Goal: Information Seeking & Learning: Check status

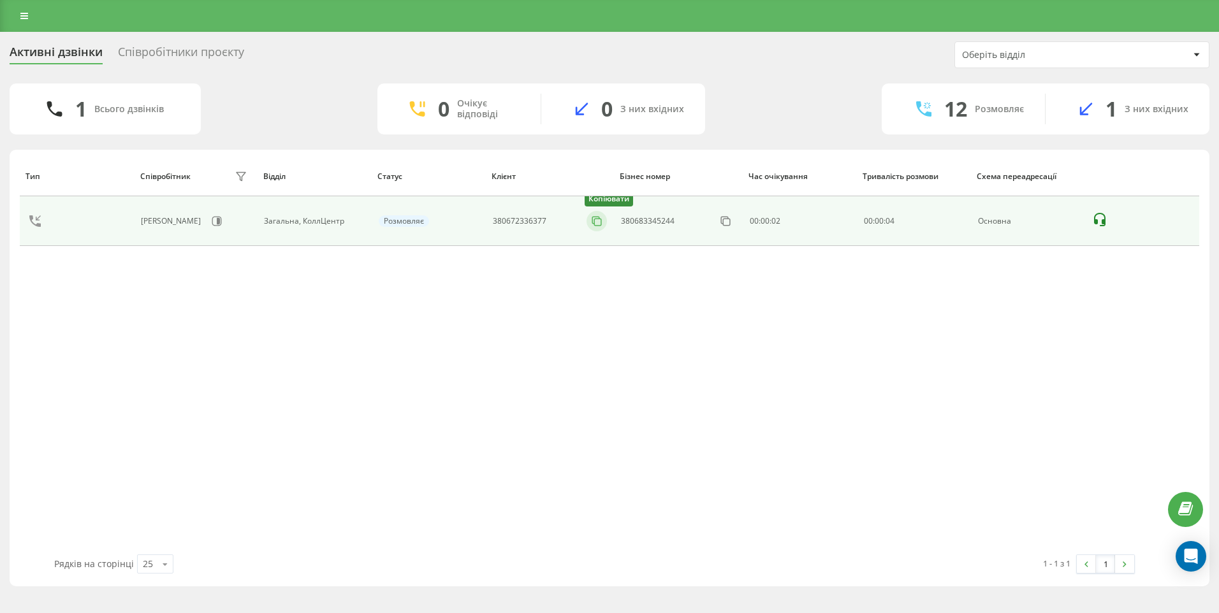
click at [597, 219] on rect at bounding box center [597, 222] width 7 height 7
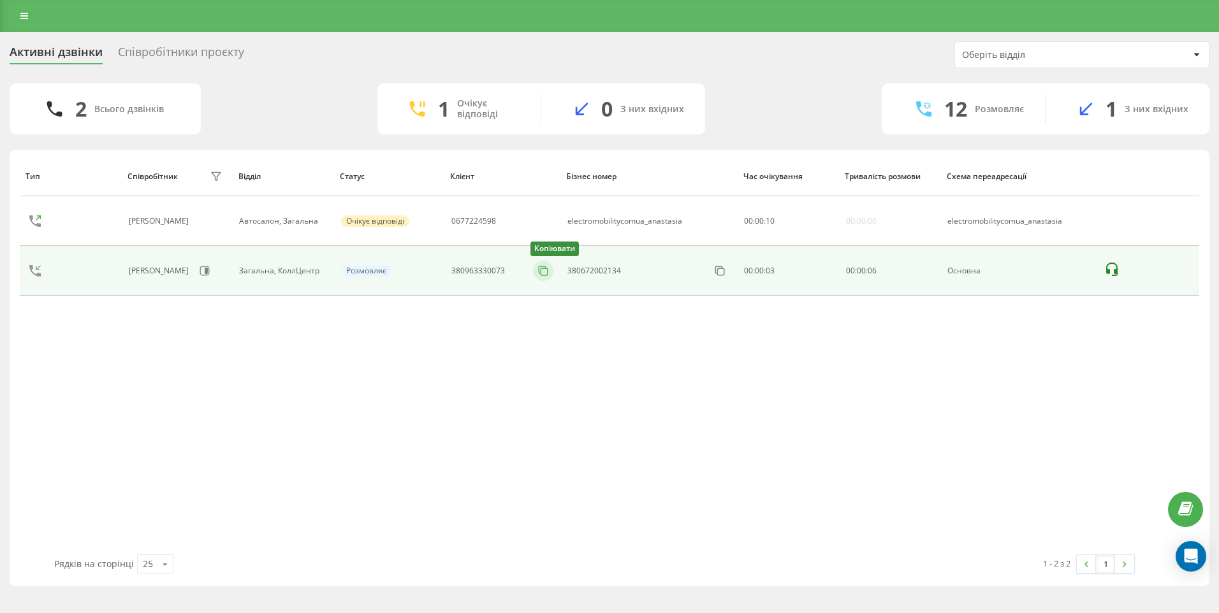
click at [546, 270] on icon at bounding box center [543, 271] width 13 height 13
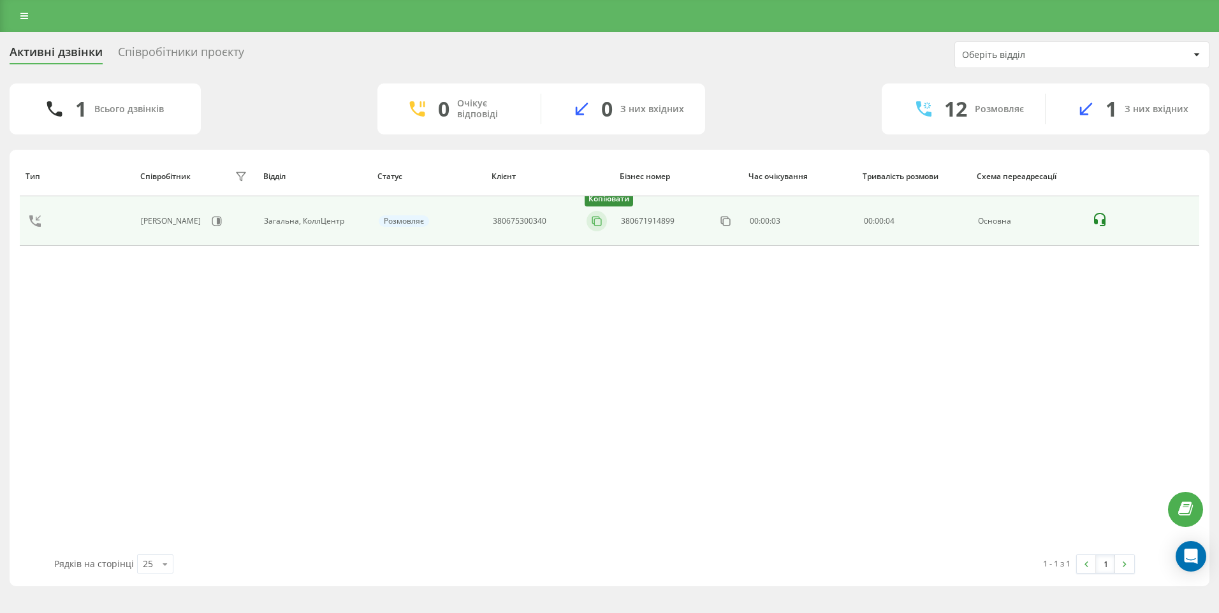
click at [595, 222] on rect at bounding box center [597, 222] width 7 height 7
click at [596, 221] on icon at bounding box center [596, 221] width 13 height 13
click at [591, 221] on icon at bounding box center [596, 221] width 13 height 13
click at [597, 226] on rect at bounding box center [597, 222] width 7 height 7
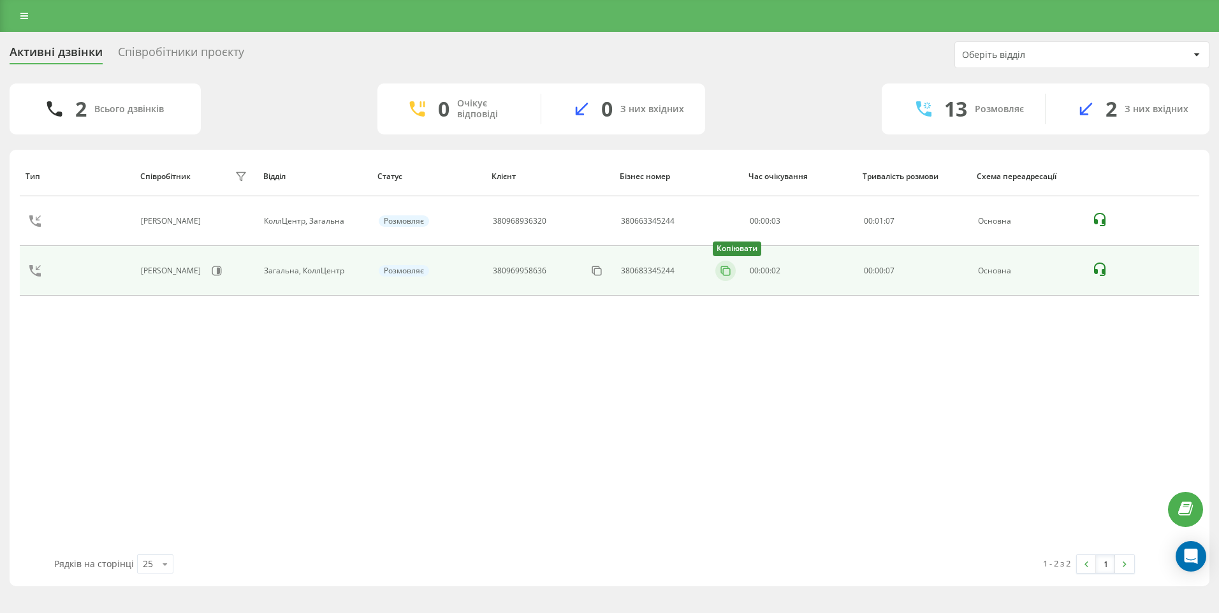
click at [722, 273] on icon at bounding box center [725, 271] width 13 height 13
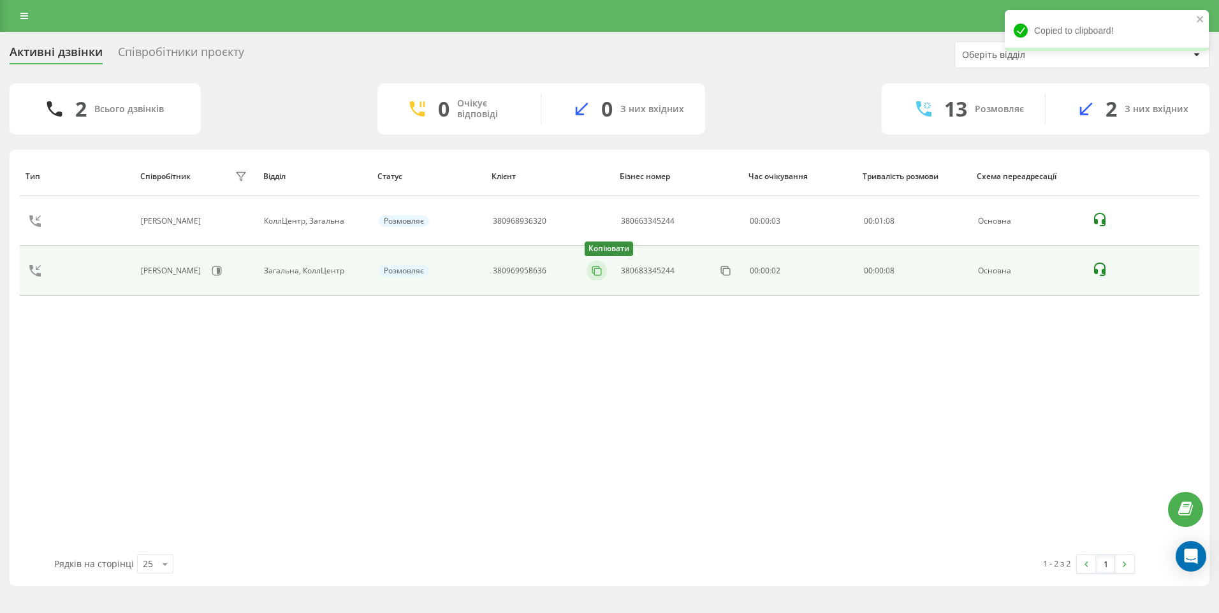
click at [593, 272] on icon at bounding box center [595, 269] width 7 height 7
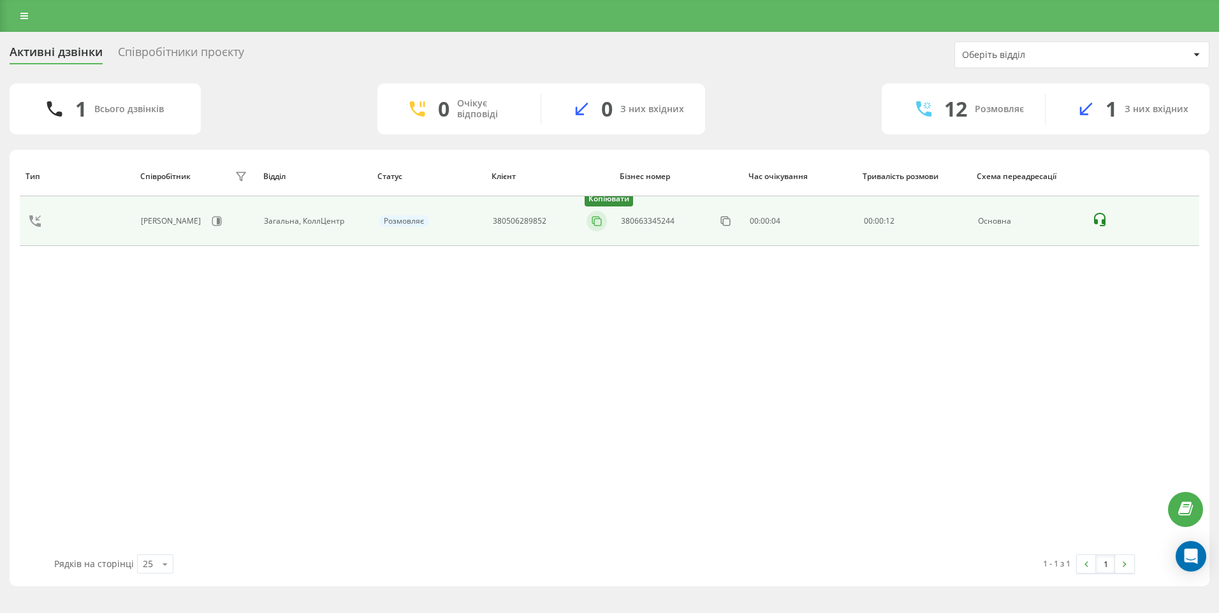
click at [595, 221] on rect at bounding box center [597, 222] width 7 height 7
click at [598, 224] on icon at bounding box center [596, 221] width 13 height 13
click at [595, 221] on rect at bounding box center [597, 222] width 7 height 7
click at [596, 219] on icon at bounding box center [596, 221] width 13 height 13
click at [597, 221] on icon at bounding box center [596, 221] width 13 height 13
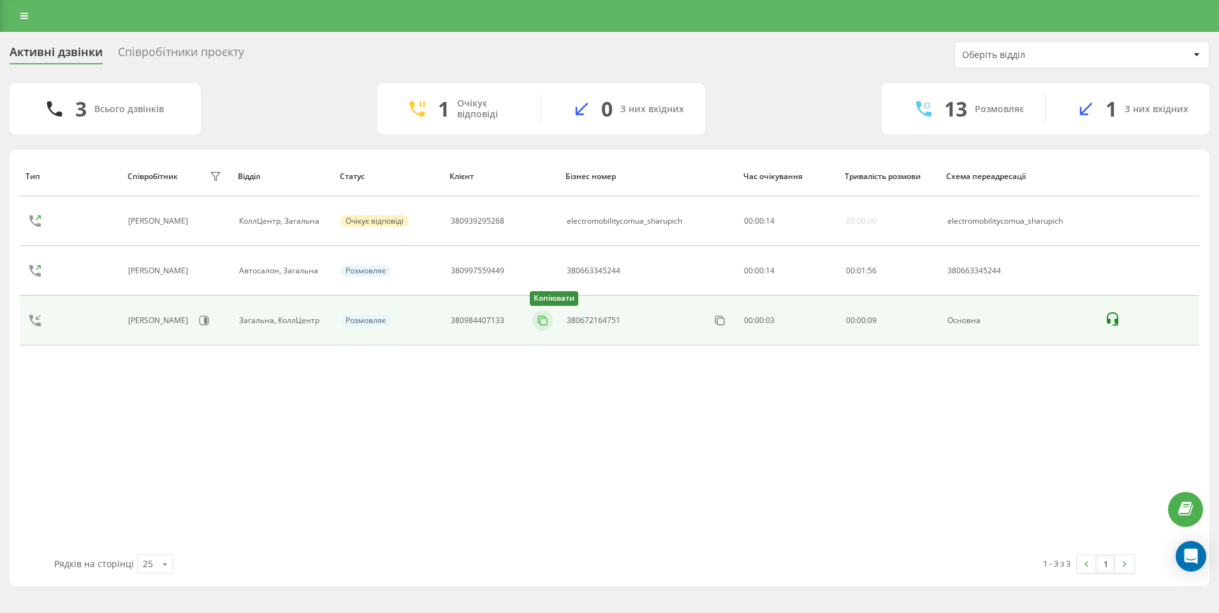
click at [541, 325] on rect at bounding box center [543, 321] width 7 height 7
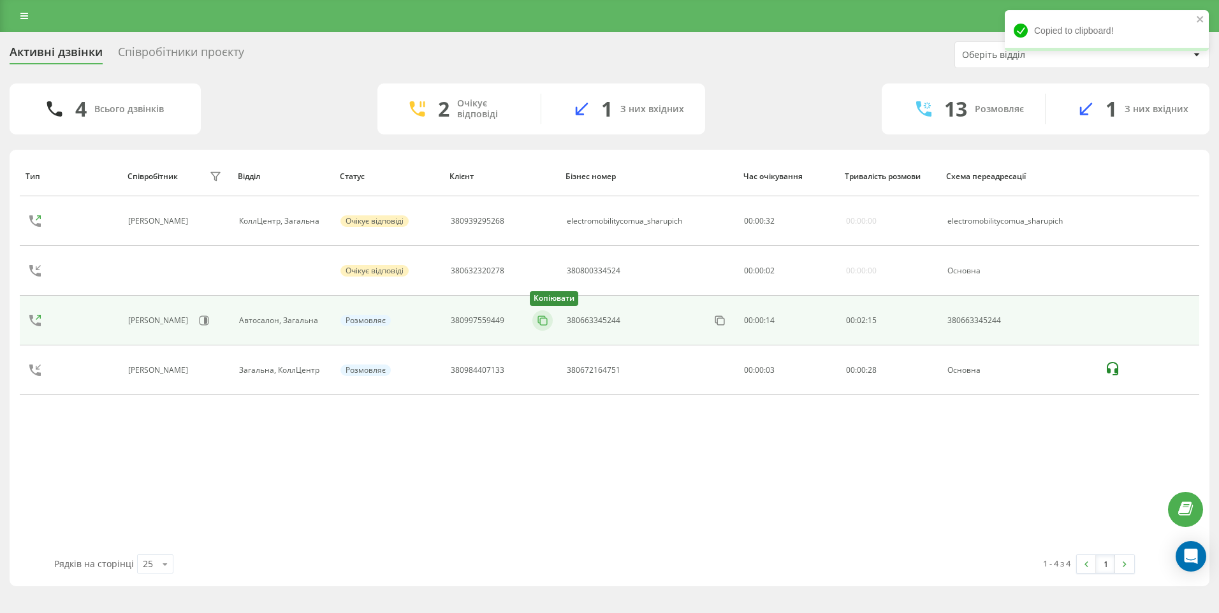
click at [540, 321] on rect at bounding box center [543, 321] width 7 height 7
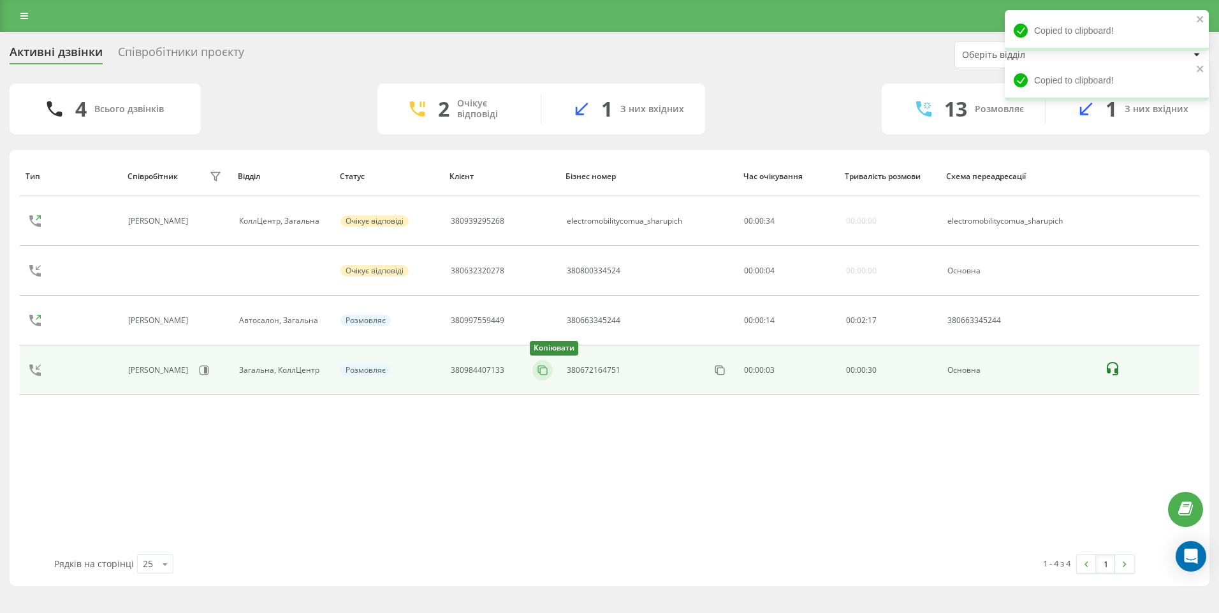
click at [540, 374] on rect at bounding box center [543, 371] width 7 height 7
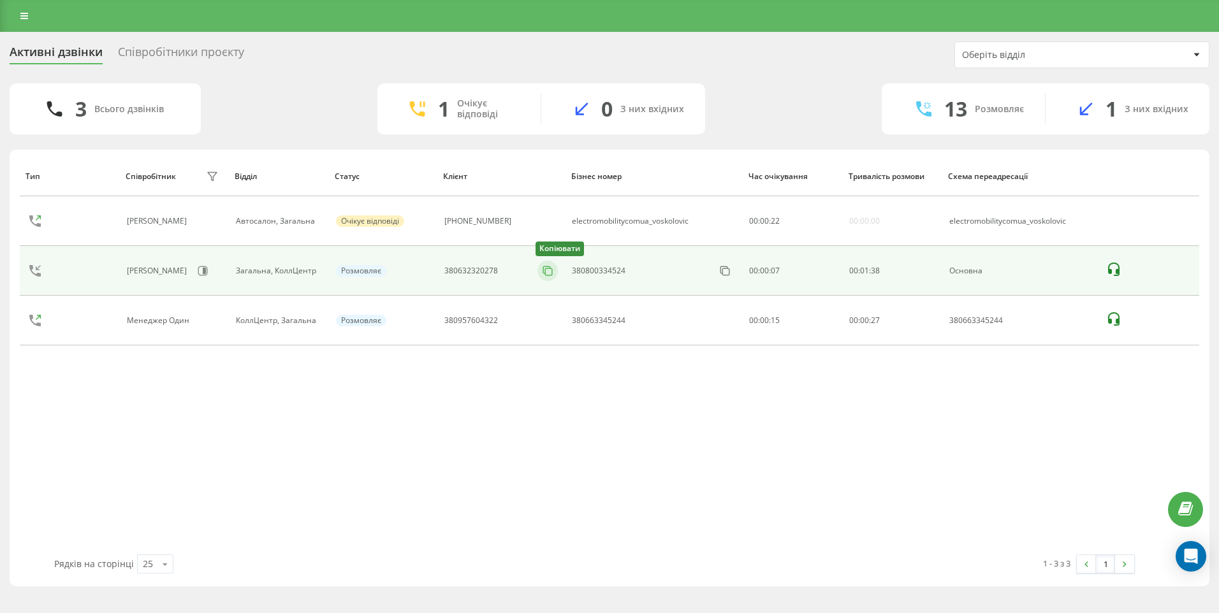
click at [545, 268] on rect at bounding box center [548, 271] width 7 height 7
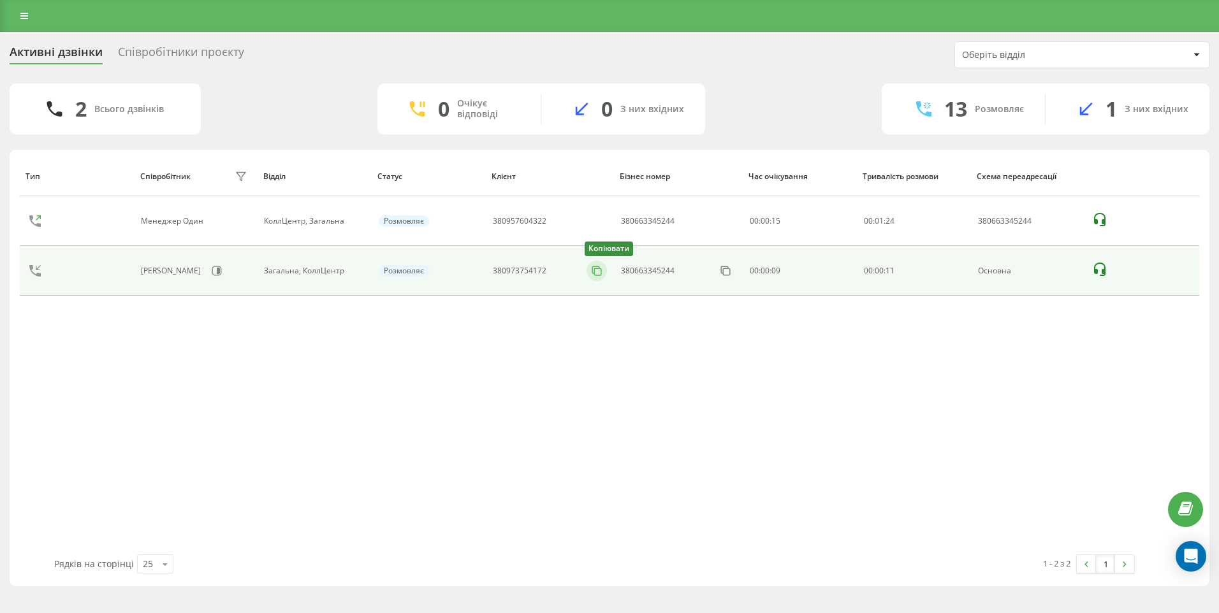
click at [600, 272] on icon at bounding box center [596, 271] width 13 height 13
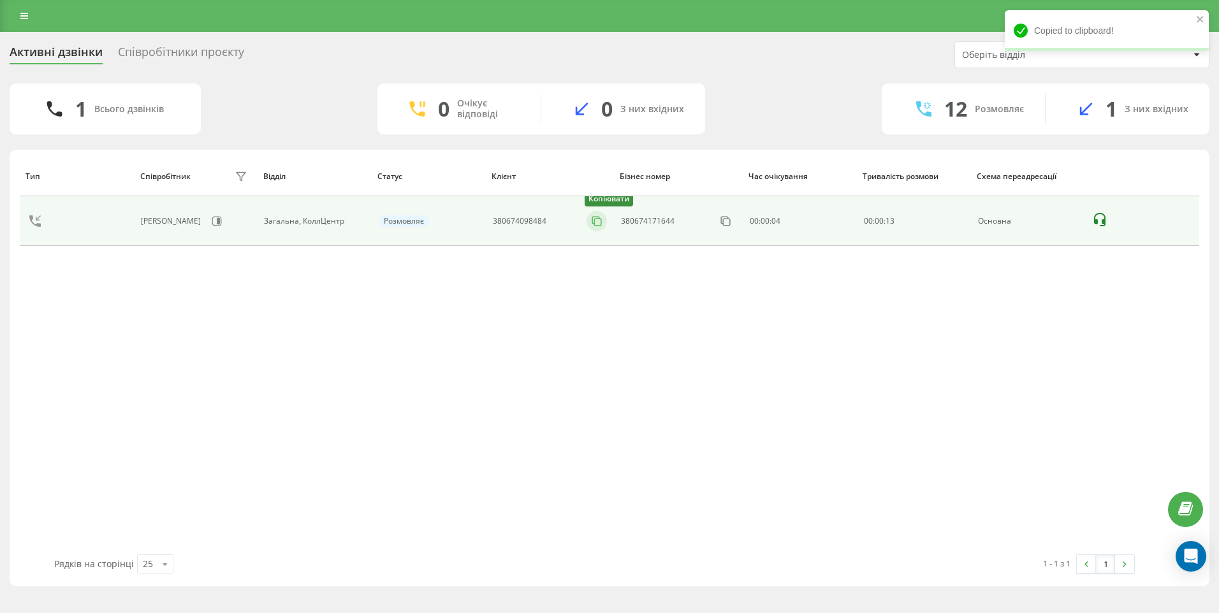
click at [596, 222] on icon at bounding box center [596, 221] width 13 height 13
click at [593, 222] on icon at bounding box center [595, 220] width 7 height 7
click at [593, 221] on icon at bounding box center [595, 220] width 7 height 7
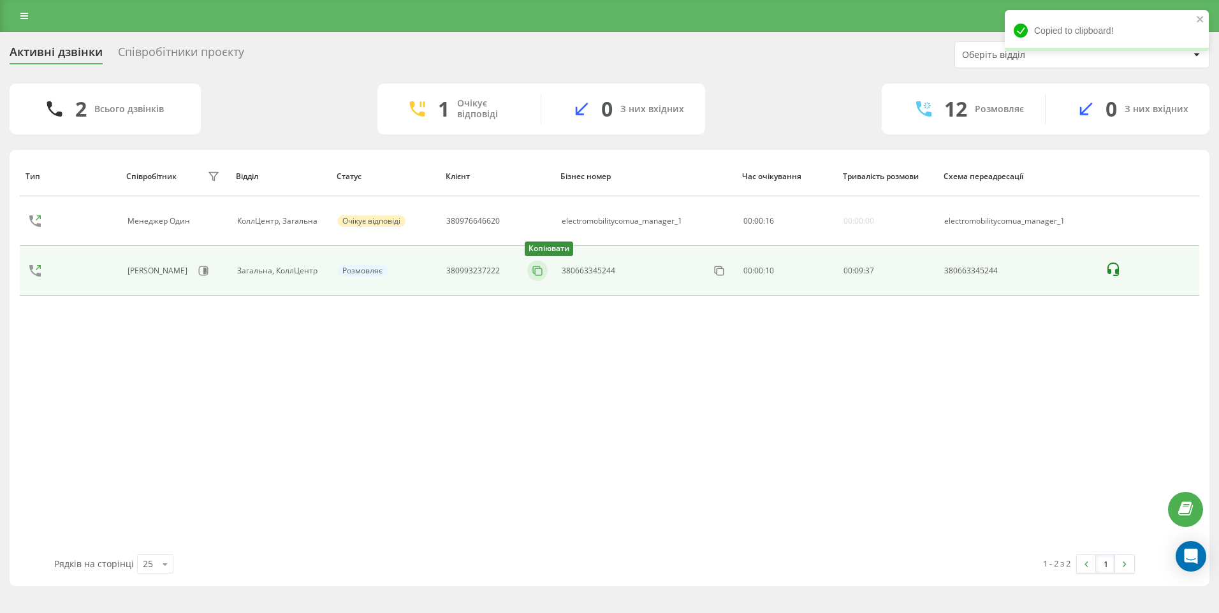
click at [535, 272] on rect at bounding box center [538, 271] width 7 height 7
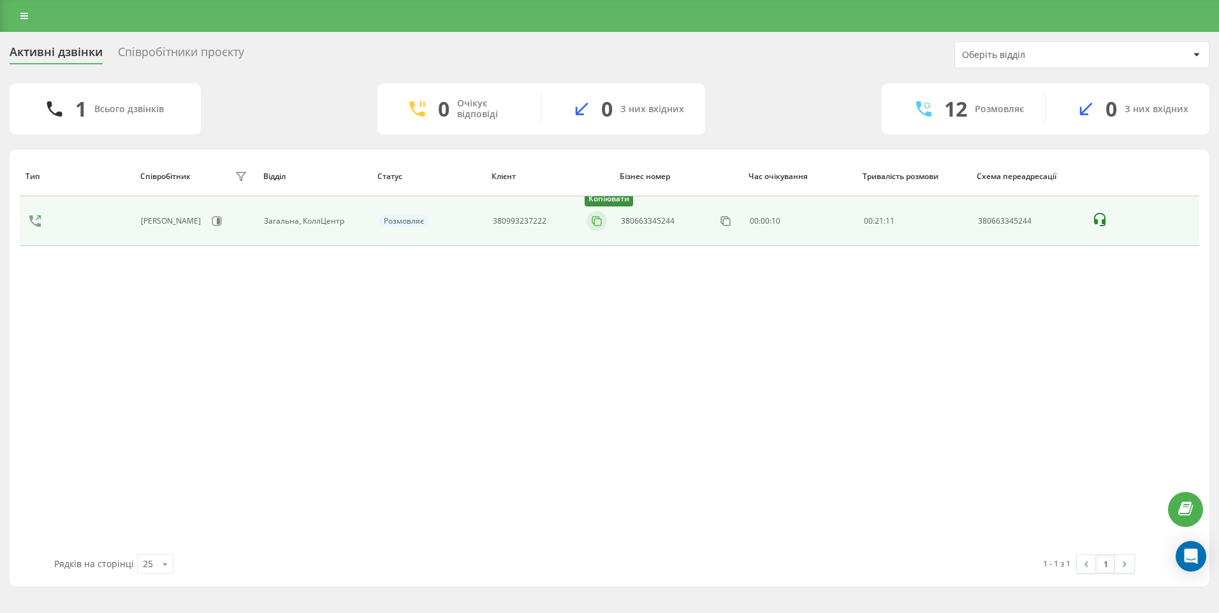
click at [598, 217] on icon at bounding box center [596, 221] width 13 height 13
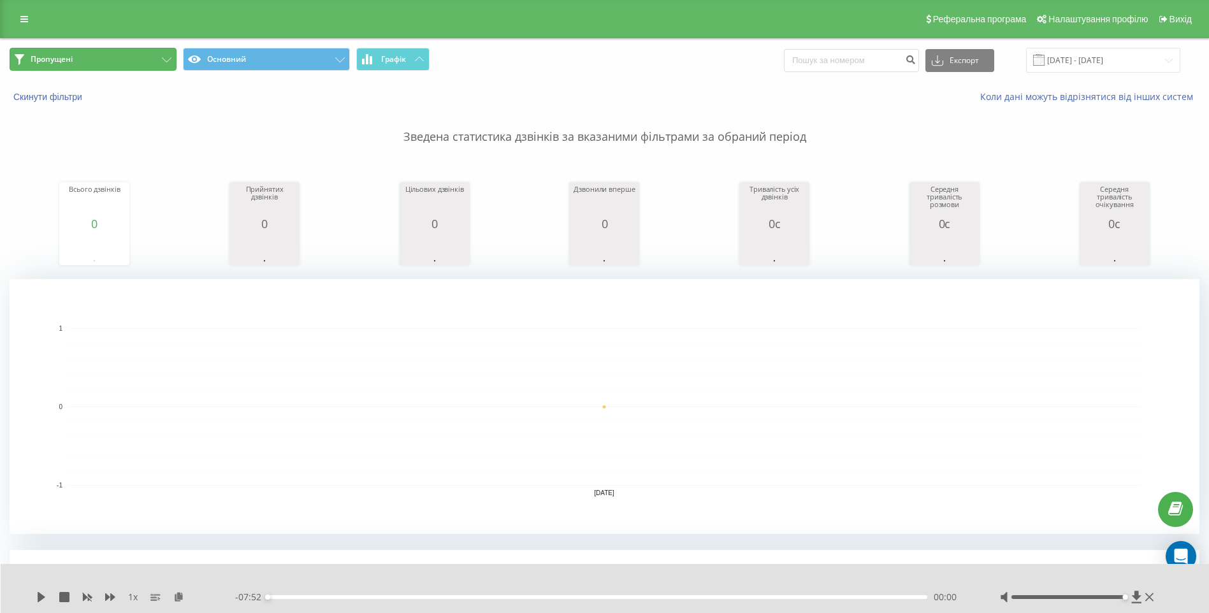
click at [133, 61] on button "Пропущені" at bounding box center [93, 59] width 167 height 23
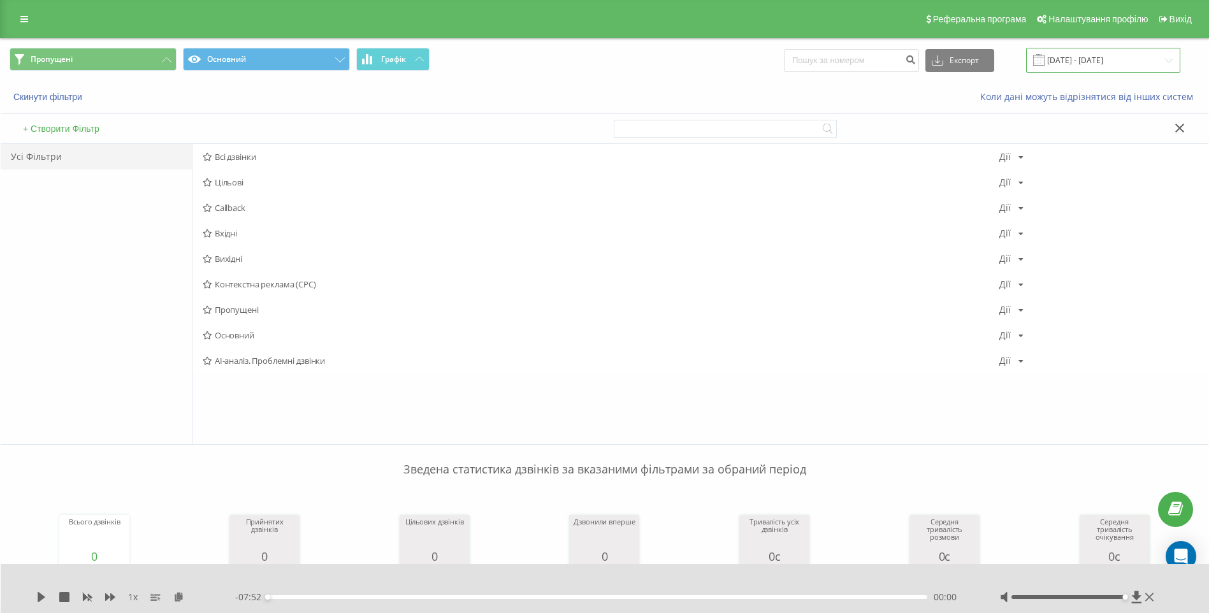
click at [1167, 58] on input "[DATE] - [DATE]" at bounding box center [1103, 60] width 154 height 25
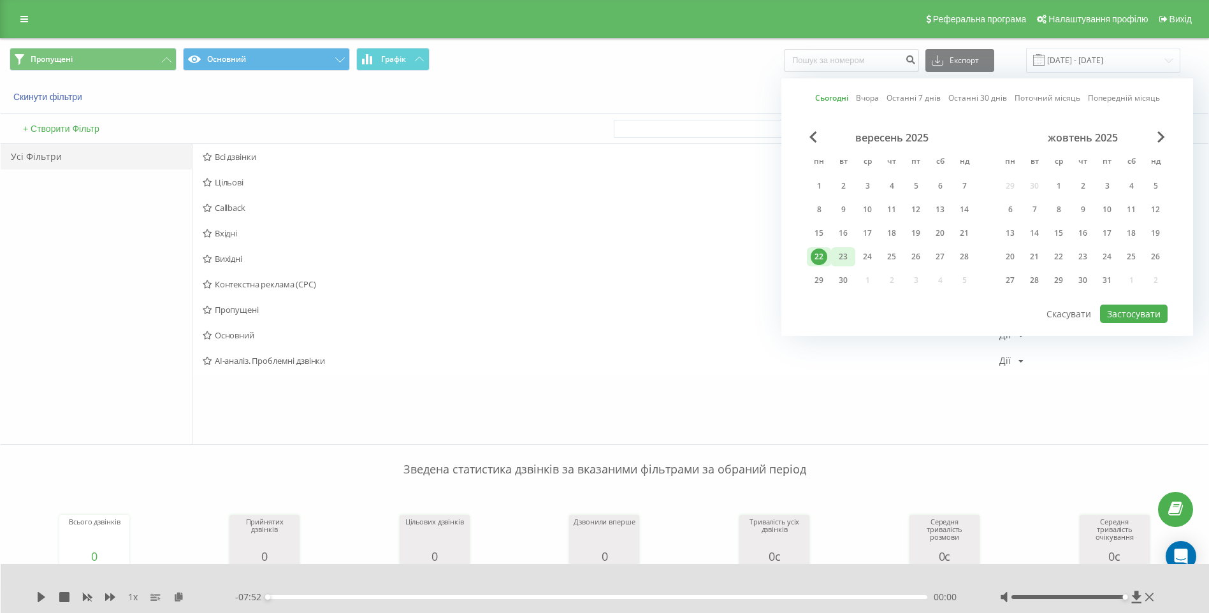
click at [844, 254] on div "23" at bounding box center [843, 257] width 17 height 17
click at [1142, 315] on button "Застосувати" at bounding box center [1134, 314] width 68 height 18
type input "[DATE] - [DATE]"
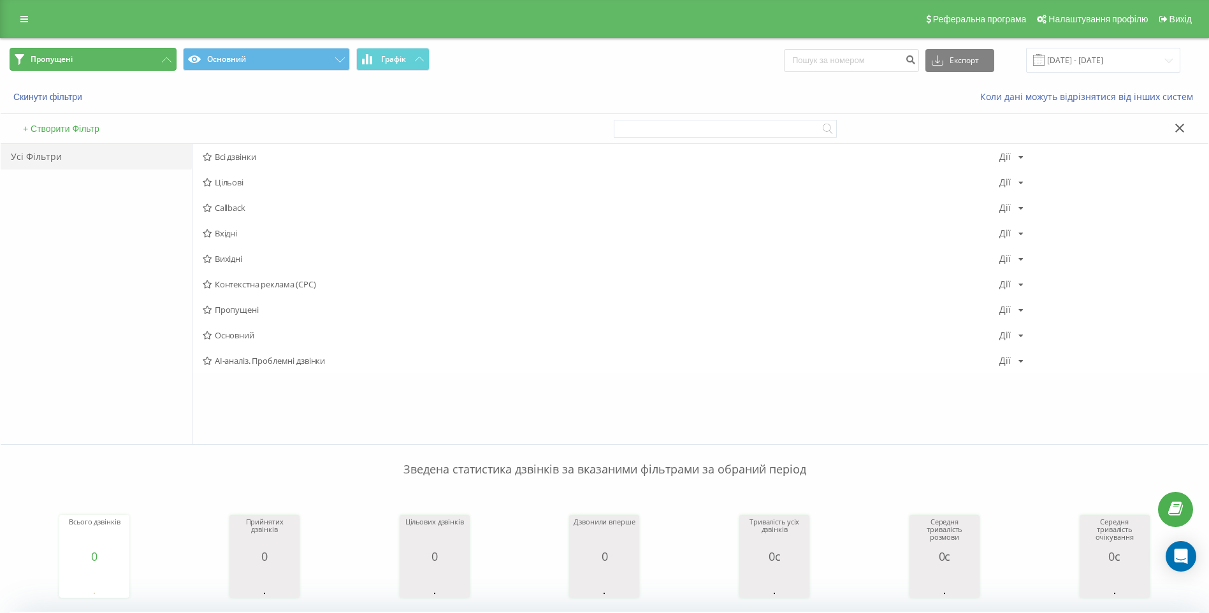
click at [107, 63] on button "Пропущені" at bounding box center [93, 59] width 167 height 23
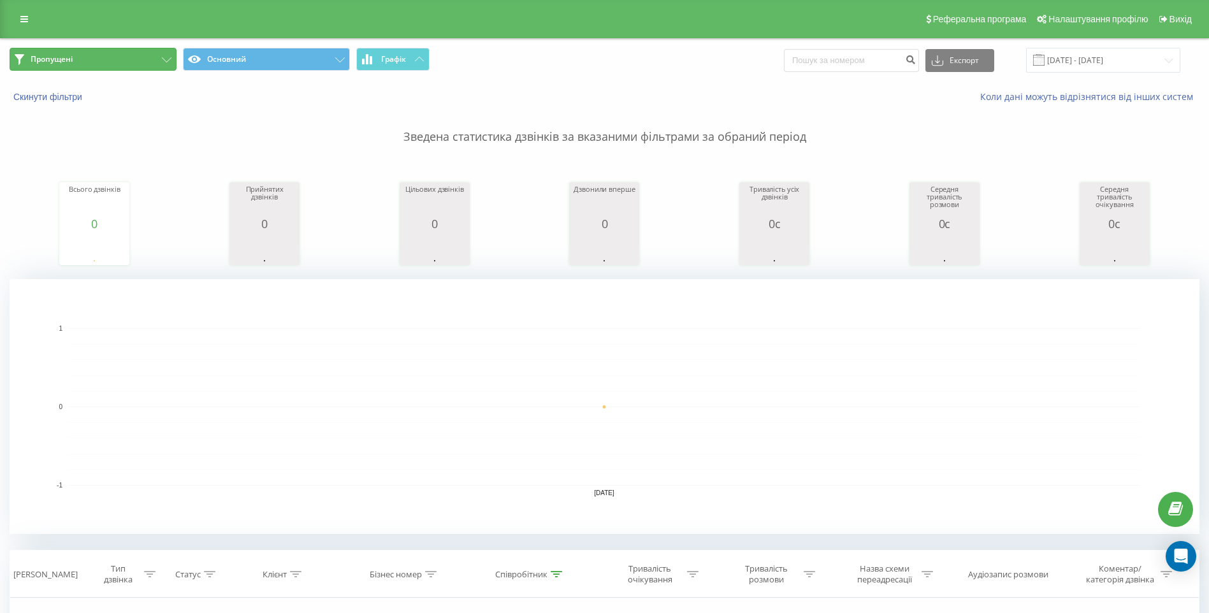
click at [122, 61] on button "Пропущені" at bounding box center [93, 59] width 167 height 23
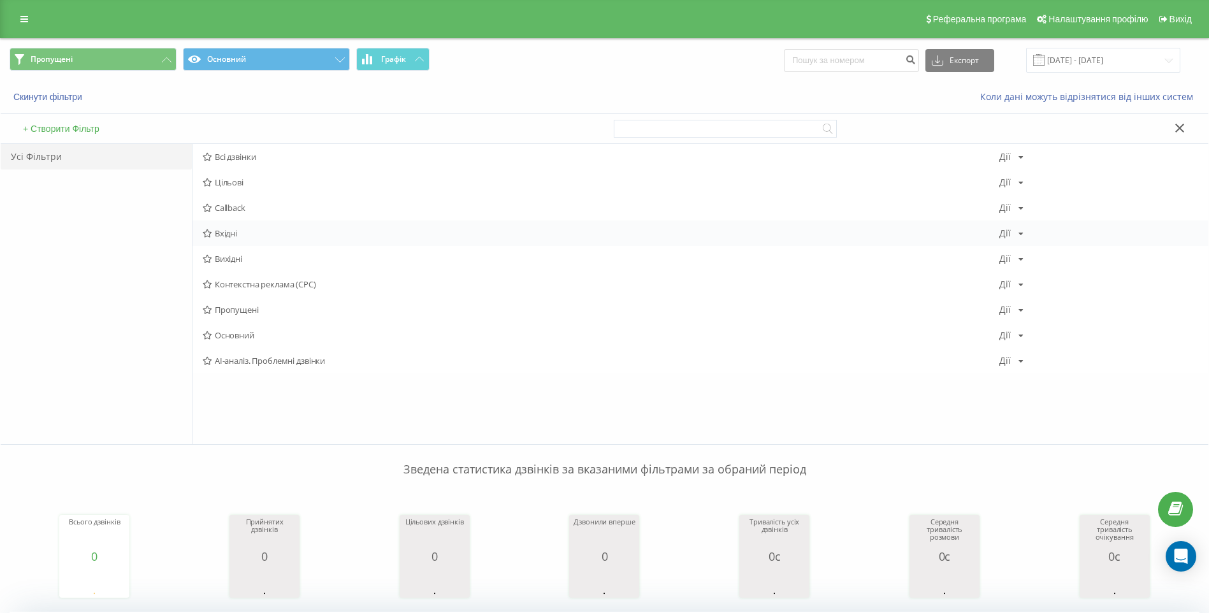
click at [237, 231] on span "Вхідні" at bounding box center [601, 233] width 797 height 9
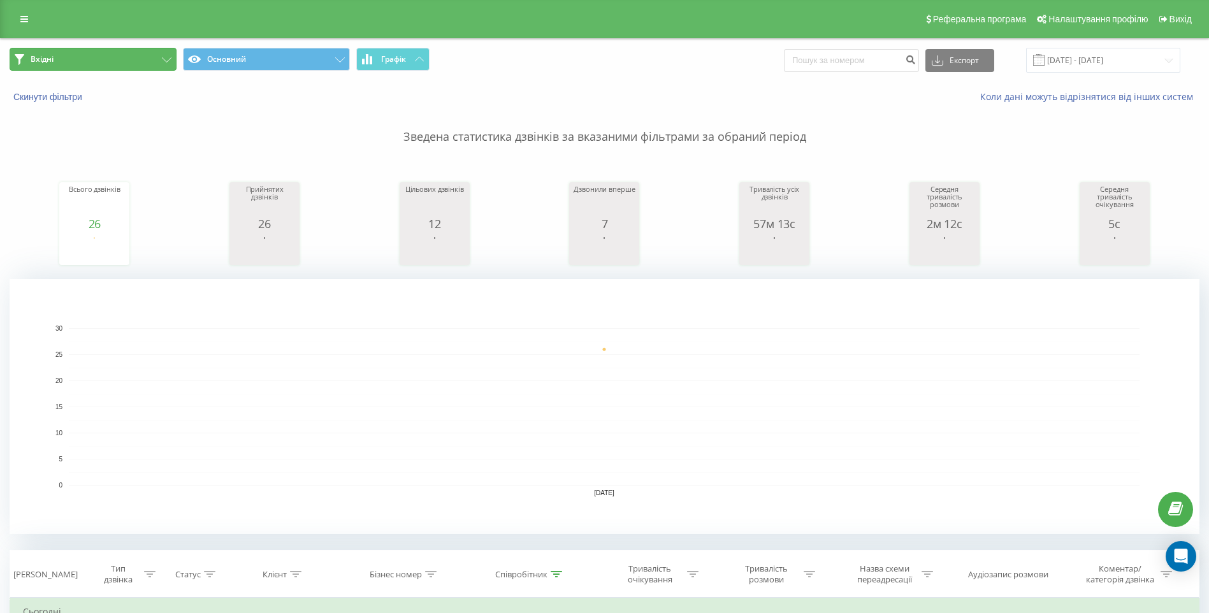
click at [113, 57] on button "Вхідні" at bounding box center [93, 59] width 167 height 23
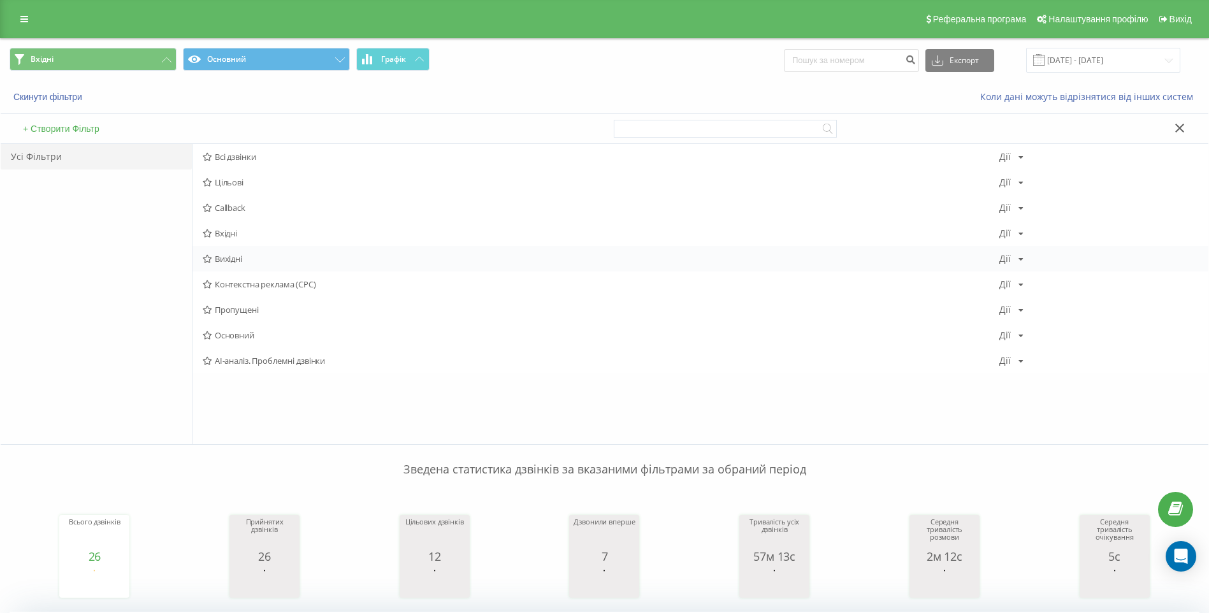
click at [232, 256] on span "Вихідні" at bounding box center [601, 258] width 797 height 9
